Goal: Check status: Check status

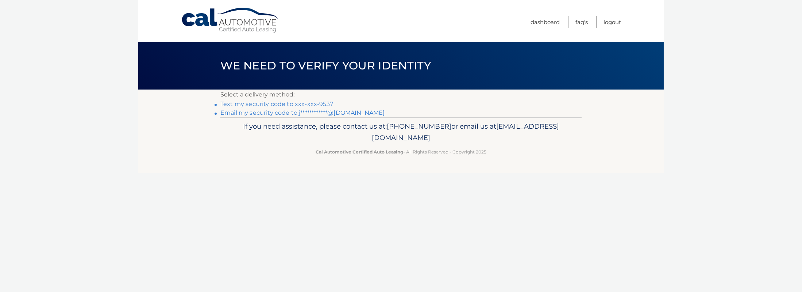
click at [259, 104] on link "Text my security code to xxx-xxx-9537" at bounding box center [276, 103] width 113 height 7
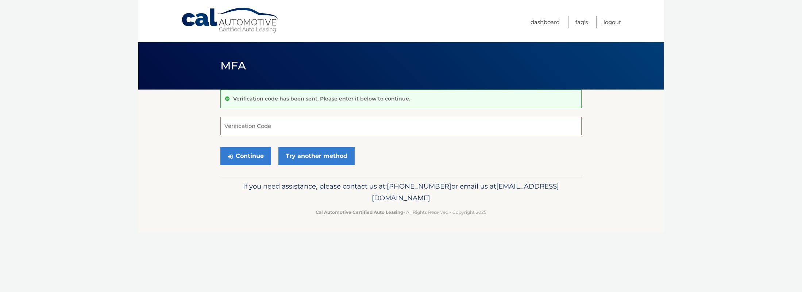
click at [298, 122] on input "Verification Code" at bounding box center [400, 126] width 361 height 18
type input "730122"
click at [248, 155] on button "Continue" at bounding box center [245, 156] width 51 height 18
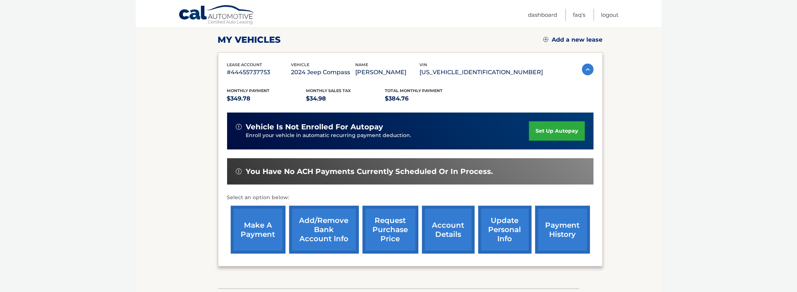
scroll to position [110, 0]
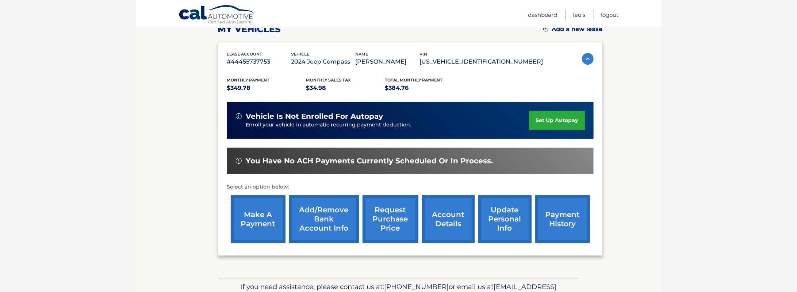
click at [381, 212] on link "request purchase price" at bounding box center [391, 219] width 56 height 48
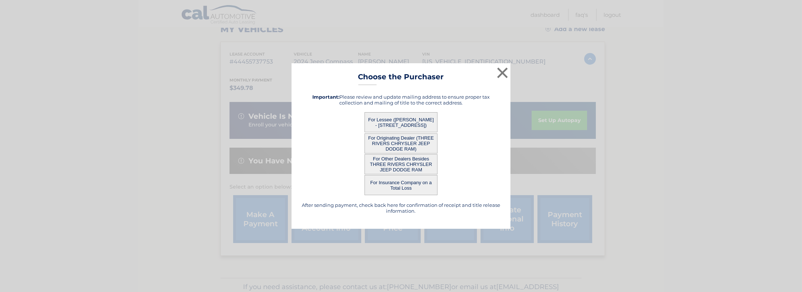
click at [411, 122] on button "For Lessee (JASON LAUER - 7040 HIGHLAND CREEK DRIVE, , BRIDGEVILLE, PA 15017)" at bounding box center [401, 122] width 73 height 20
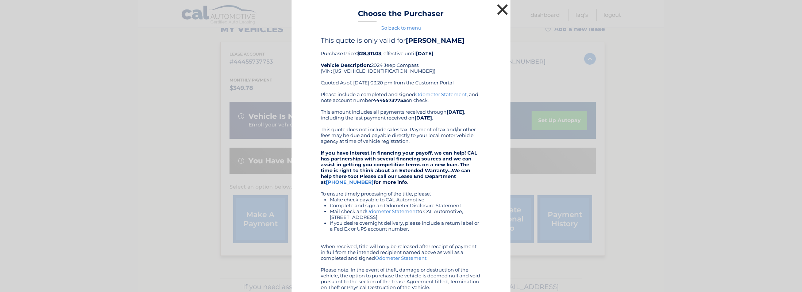
click at [500, 9] on button "×" at bounding box center [502, 9] width 15 height 15
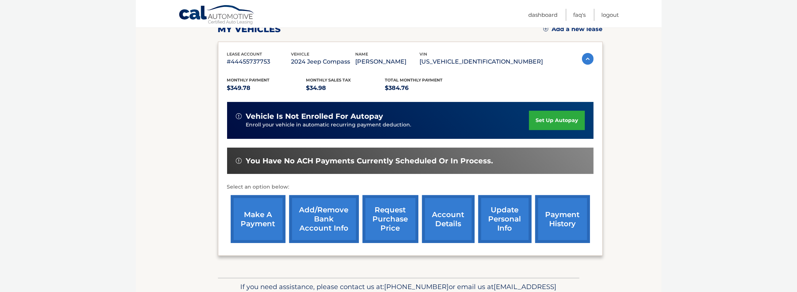
click at [388, 219] on link "request purchase price" at bounding box center [391, 219] width 56 height 48
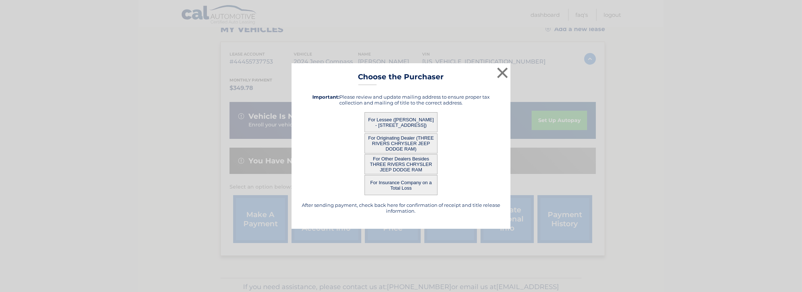
click at [404, 164] on button "For Other Dealers Besides THREE RIVERS CHRYSLER JEEP DODGE RAM" at bounding box center [401, 164] width 73 height 20
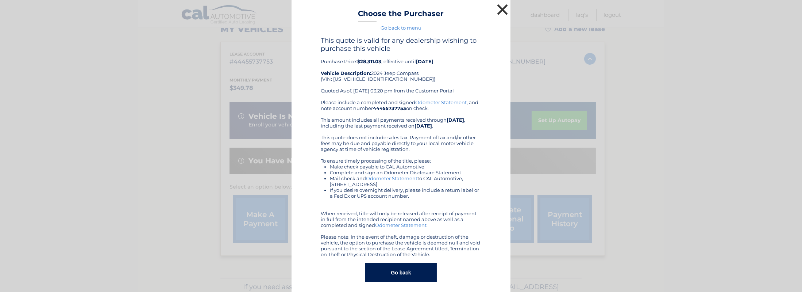
click at [499, 8] on button "×" at bounding box center [502, 9] width 15 height 15
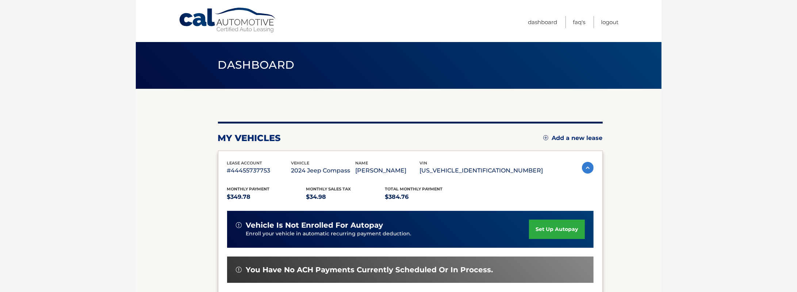
scroll to position [0, 0]
